Goal: Task Accomplishment & Management: Manage account settings

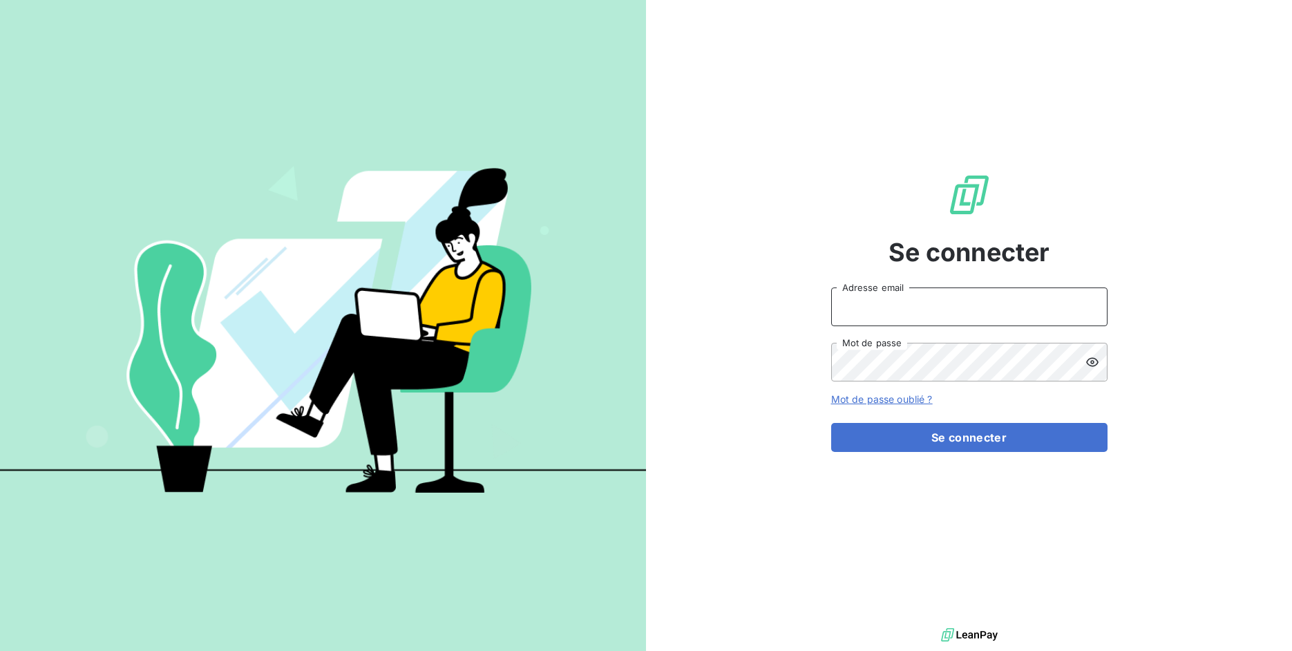
click at [886, 323] on input "Adresse email" at bounding box center [969, 307] width 276 height 39
drag, startPoint x: 883, startPoint y: 308, endPoint x: 934, endPoint y: 309, distance: 51.8
click at [934, 309] on input "admin@3dcelo" at bounding box center [969, 307] width 276 height 39
type input "admin@technicaviation"
click at [831, 423] on button "Se connecter" at bounding box center [969, 437] width 276 height 29
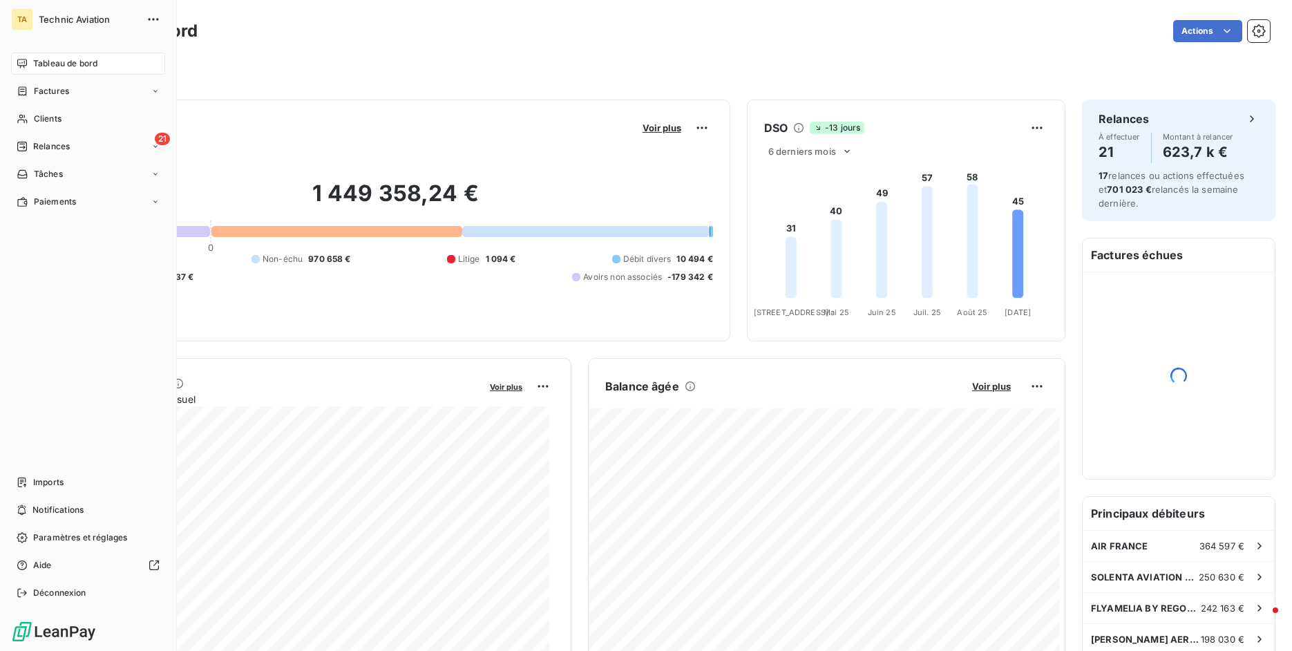
click at [36, 476] on span "Imports" at bounding box center [48, 482] width 30 height 12
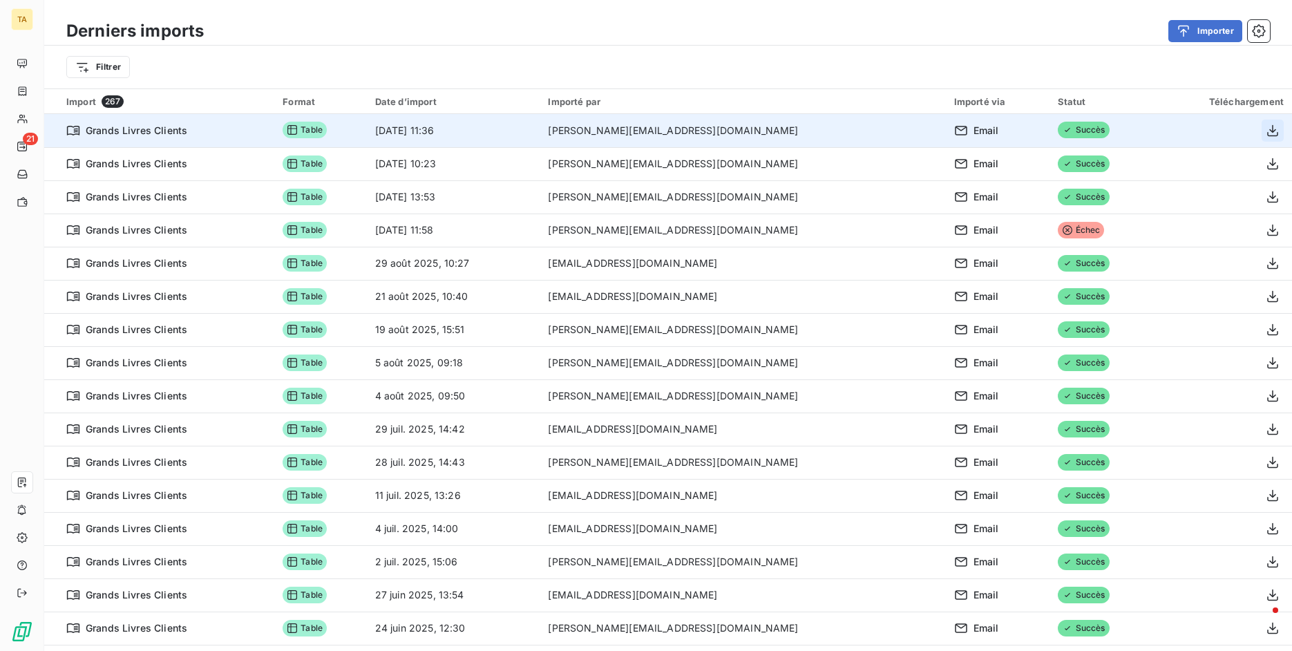
click at [1266, 129] on icon "button" at bounding box center [1273, 131] width 14 height 14
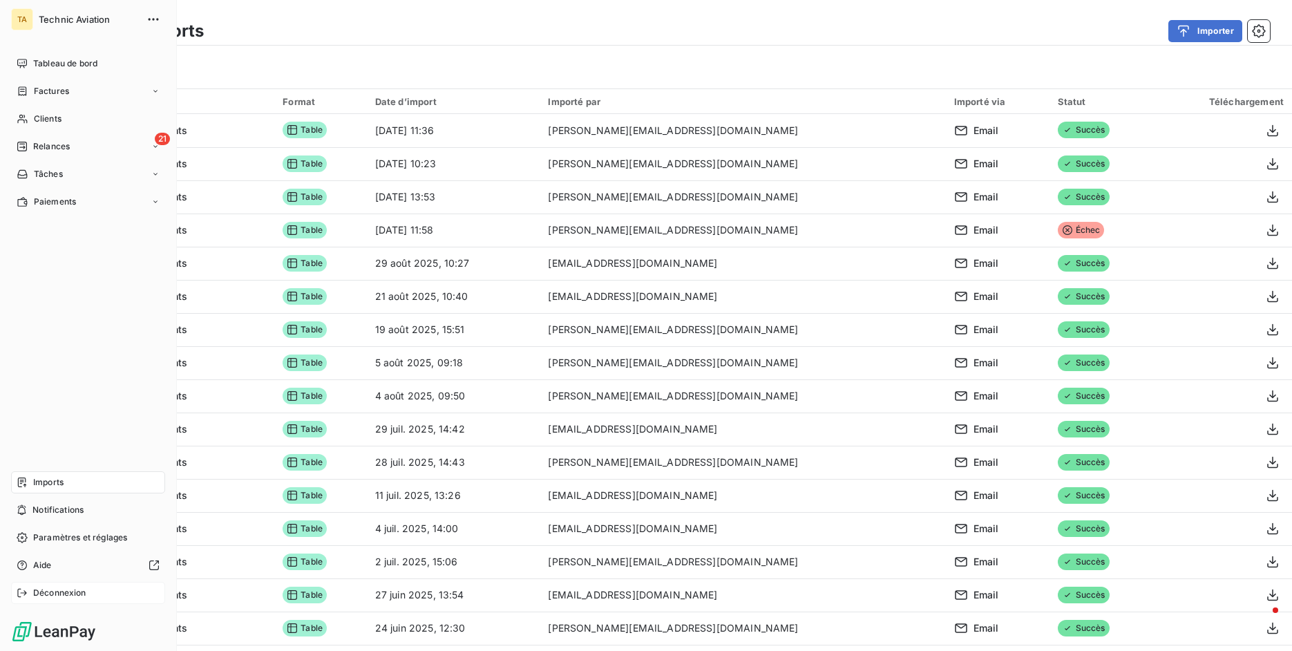
click at [37, 600] on div "Déconnexion" at bounding box center [88, 593] width 154 height 22
